Goal: Find contact information

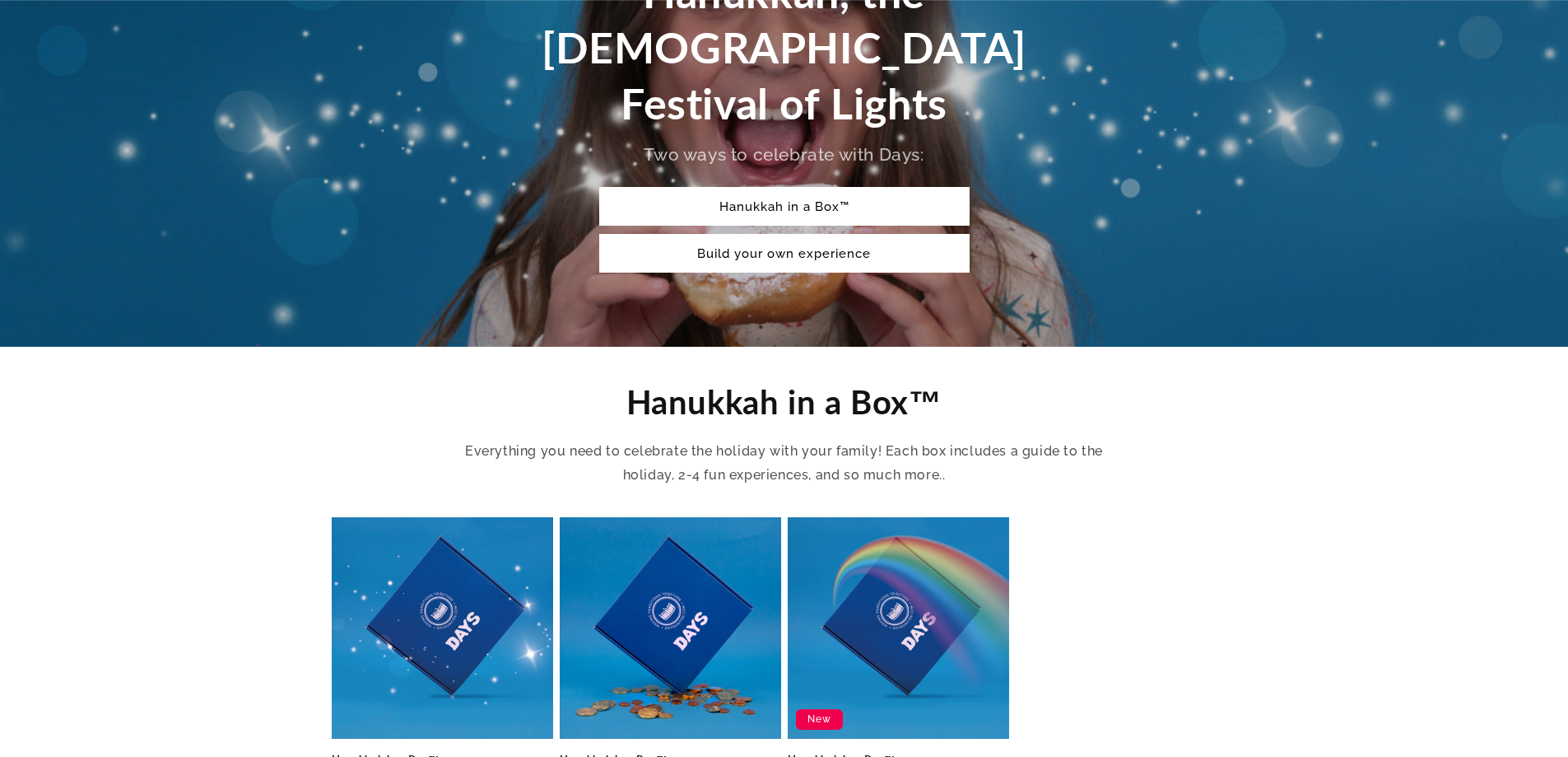
scroll to position [494, 0]
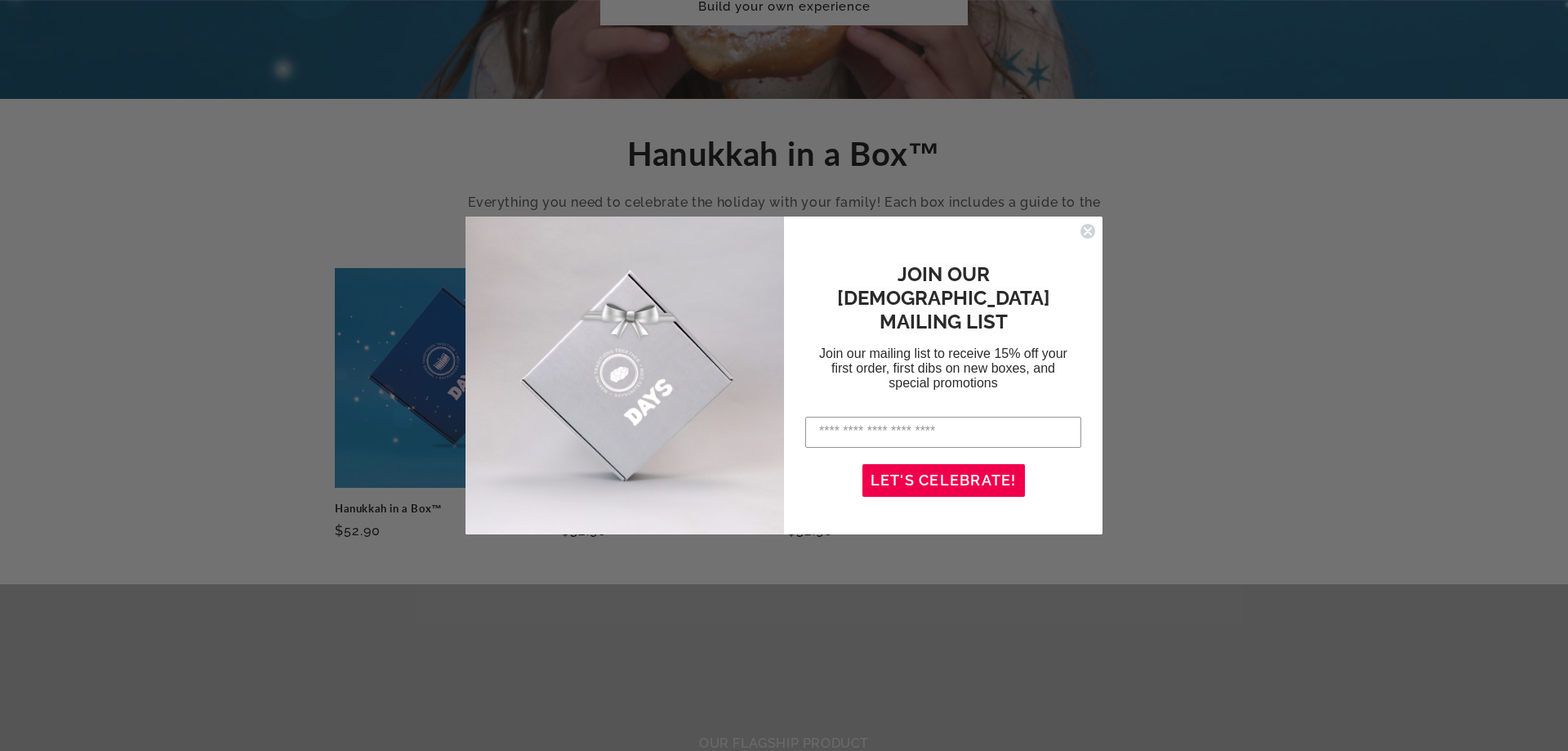
click at [1089, 233] on circle "Close dialog" at bounding box center [1089, 231] width 16 height 16
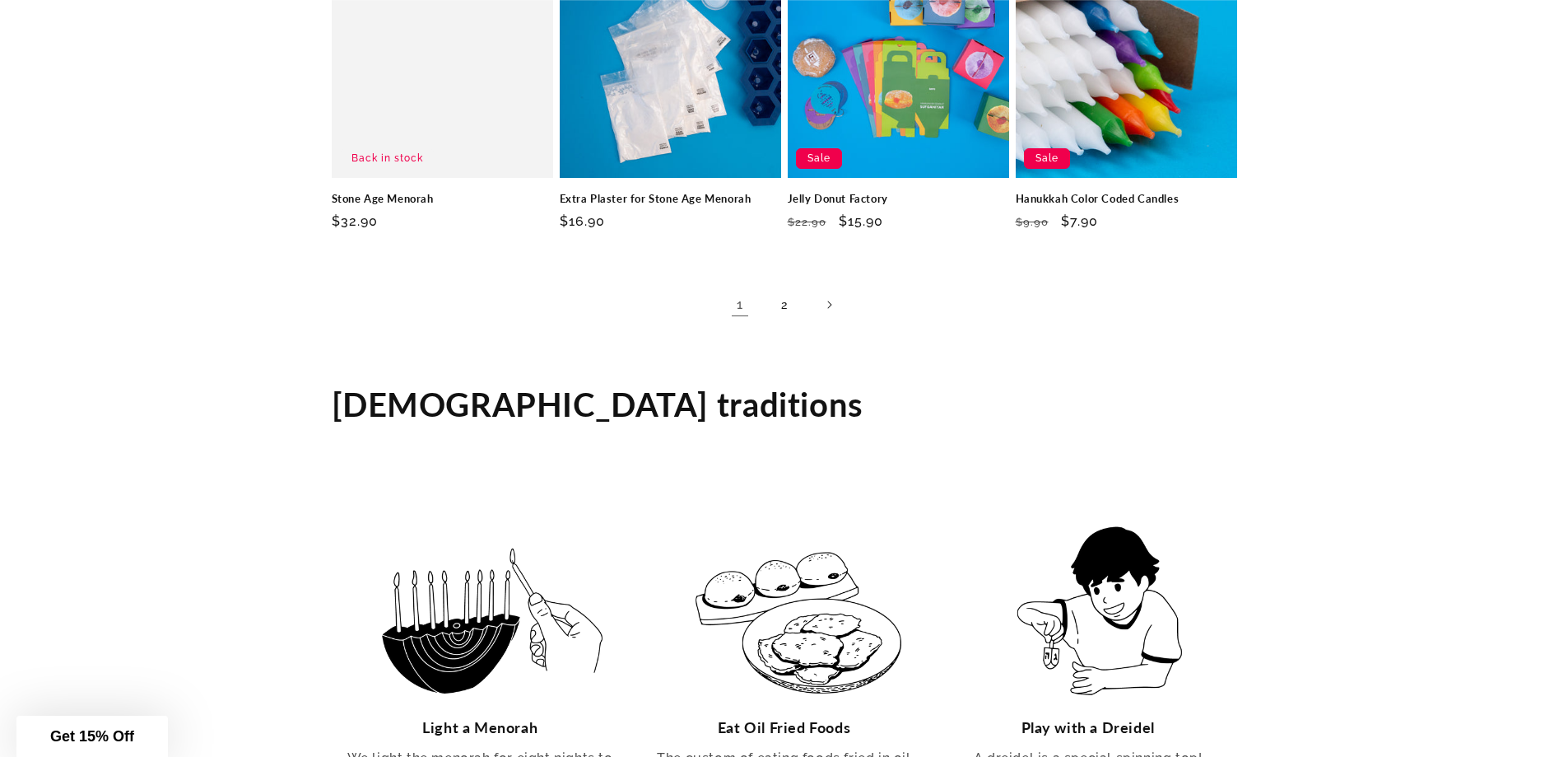
scroll to position [3294, 0]
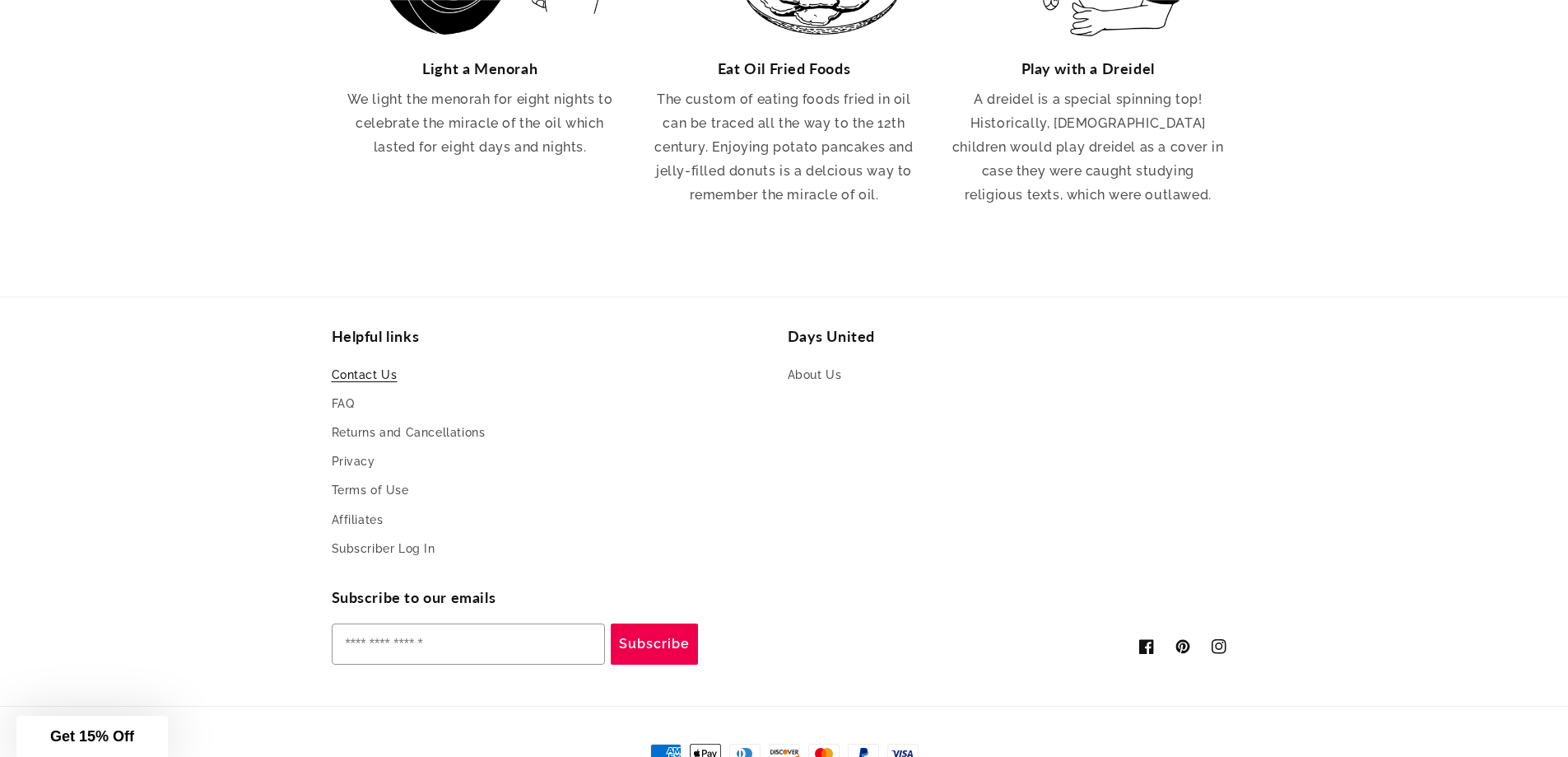
click at [348, 365] on link "Contact Us" at bounding box center [364, 377] width 65 height 25
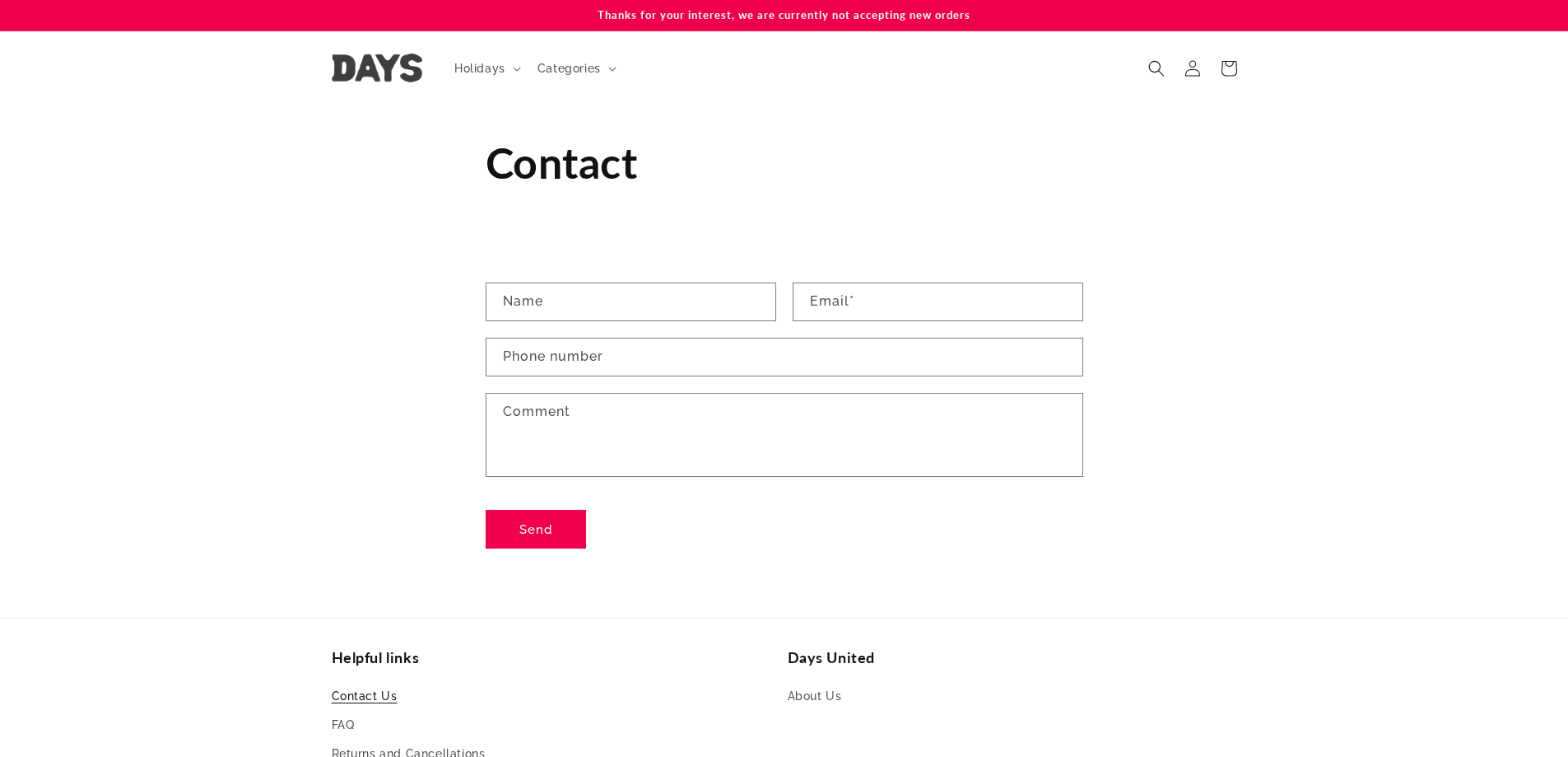
scroll to position [387, 0]
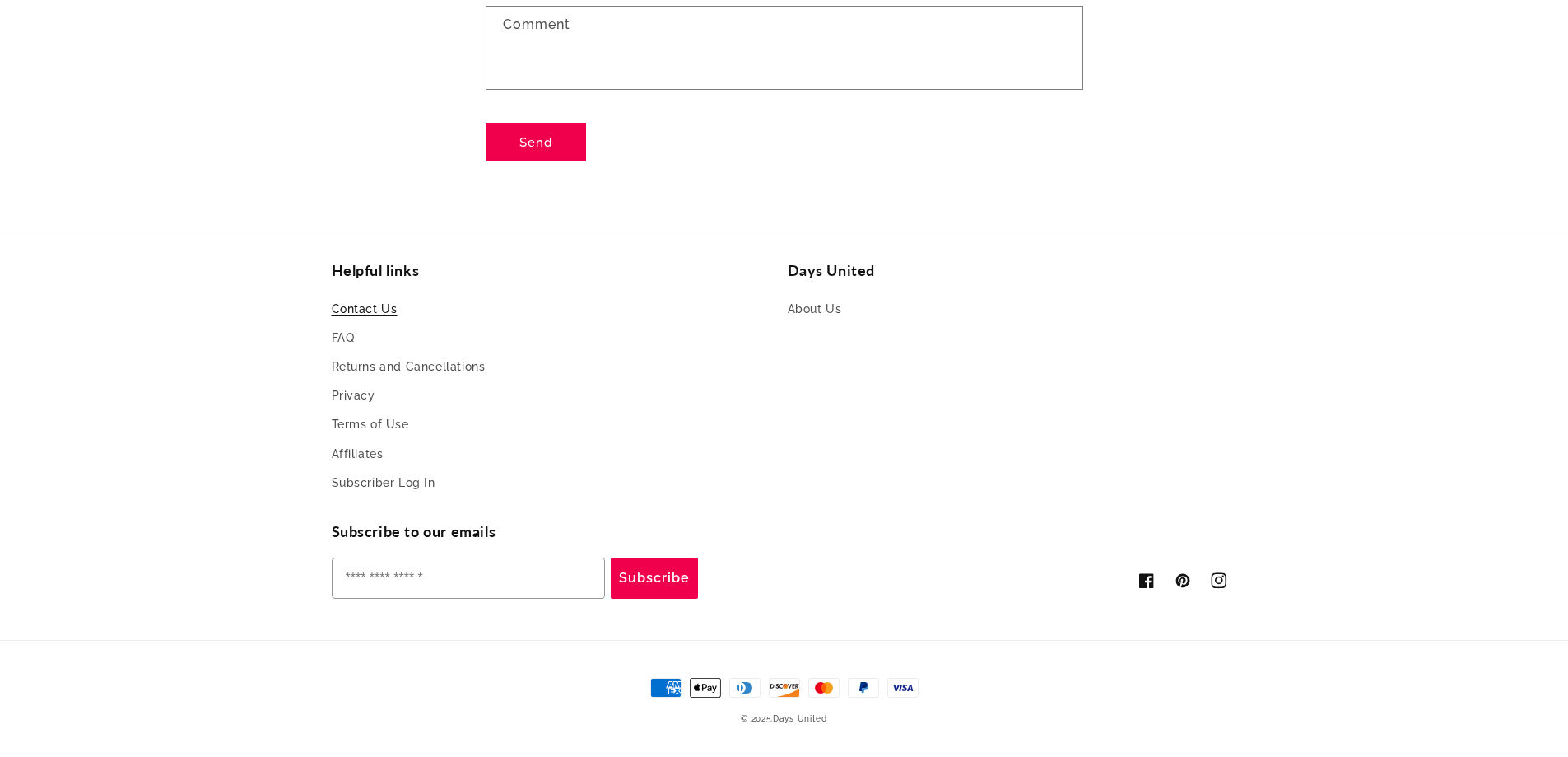
click at [1225, 585] on icon at bounding box center [1219, 581] width 16 height 16
